Goal: Obtain resource: Download file/media

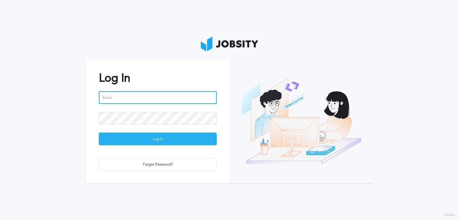
type input "[PERSON_NAME][EMAIL_ADDRESS][PERSON_NAME][DOMAIN_NAME]"
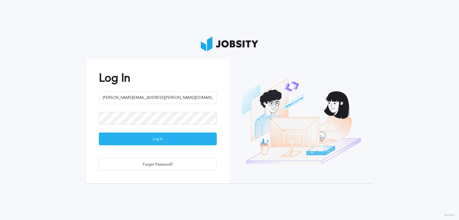
click at [192, 137] on div "Log In" at bounding box center [157, 139] width 117 height 13
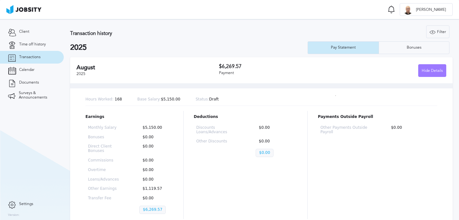
scroll to position [34, 0]
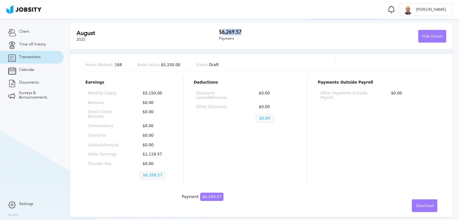
drag, startPoint x: 252, startPoint y: 29, endPoint x: 221, endPoint y: 30, distance: 31.2
click at [221, 30] on h3 "$6,269.57" at bounding box center [276, 32] width 114 height 6
click at [243, 29] on h3 "$6,269.57" at bounding box center [276, 32] width 114 height 6
drag, startPoint x: 243, startPoint y: 29, endPoint x: 222, endPoint y: 29, distance: 21.4
click at [222, 29] on h3 "$6,269.57" at bounding box center [276, 32] width 114 height 6
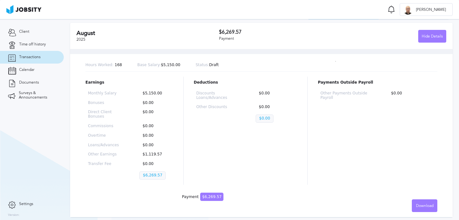
click at [242, 128] on div "Deductions Discounts Loans/Advances $0.00 Other Discounts $0.00 $0.00" at bounding box center [246, 131] width 104 height 108
click at [427, 205] on span "Download" at bounding box center [425, 206] width 18 height 4
click at [321, 151] on div "English Spanish" at bounding box center [229, 110] width 459 height 220
click at [422, 43] on div "[DATE] $6,269.57 Payment Hide Details" at bounding box center [261, 36] width 382 height 26
click at [423, 35] on div "Hide Details" at bounding box center [431, 36] width 27 height 13
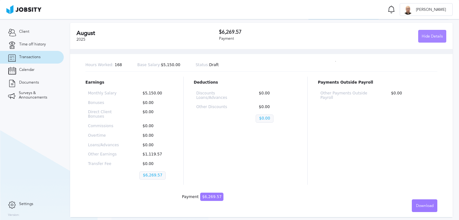
scroll to position [0, 0]
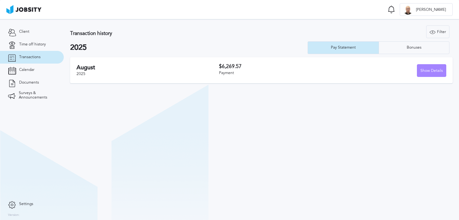
click at [426, 69] on div "Show Details" at bounding box center [431, 71] width 29 height 13
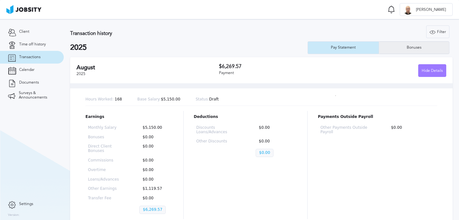
click at [412, 51] on div "Bonuses" at bounding box center [414, 47] width 70 height 13
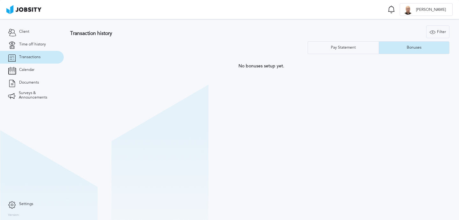
click at [350, 41] on div "Transaction history Filter Years Pay Statement Bonuses" at bounding box center [261, 39] width 382 height 29
click at [348, 50] on div "Pay Statement" at bounding box center [343, 48] width 31 height 4
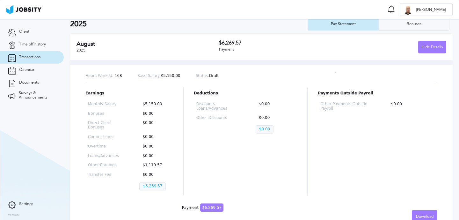
scroll to position [34, 0]
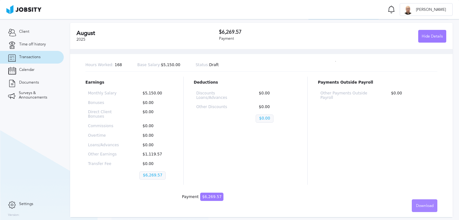
click at [422, 212] on div "Download" at bounding box center [424, 206] width 25 height 13
click at [424, 207] on li "English" at bounding box center [424, 205] width 25 height 13
